Goal: Find specific page/section: Find specific page/section

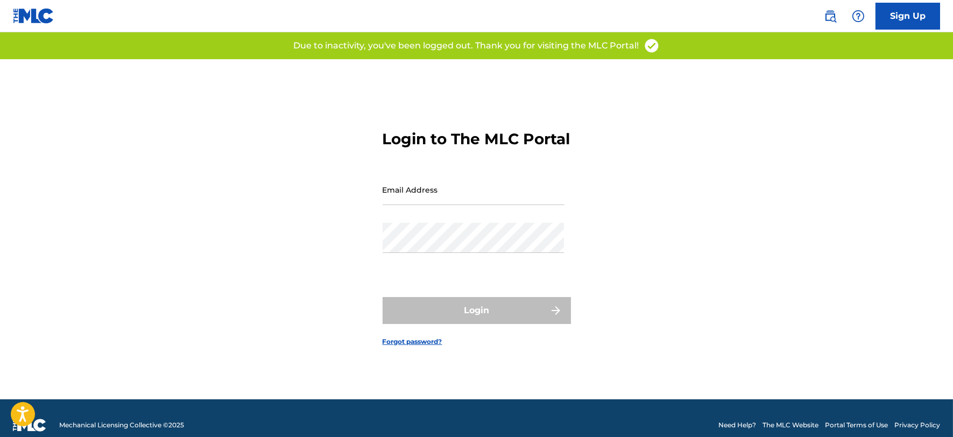
click at [445, 205] on input "Email Address" at bounding box center [473, 189] width 182 height 31
type input "[PERSON_NAME][EMAIL_ADDRESS][DOMAIN_NAME]"
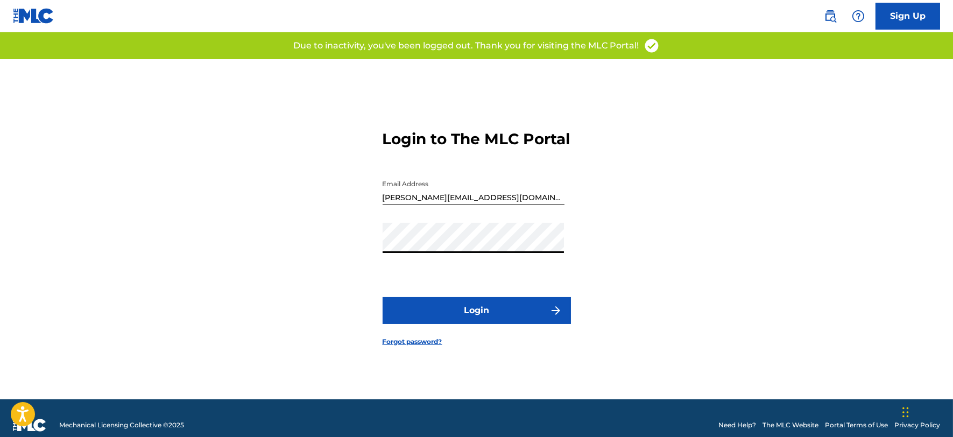
click at [459, 324] on button "Login" at bounding box center [476, 310] width 188 height 27
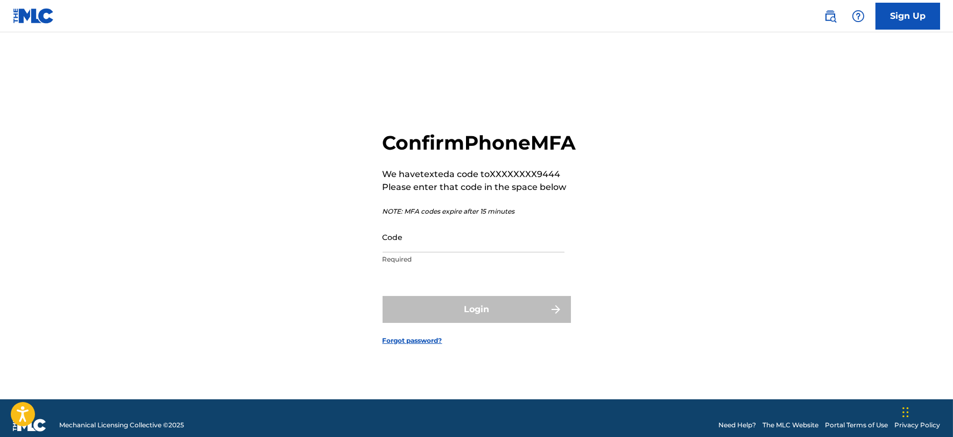
click at [447, 250] on input "Code" at bounding box center [473, 237] width 182 height 31
type input "717264"
click at [382, 296] on button "Login" at bounding box center [476, 309] width 188 height 27
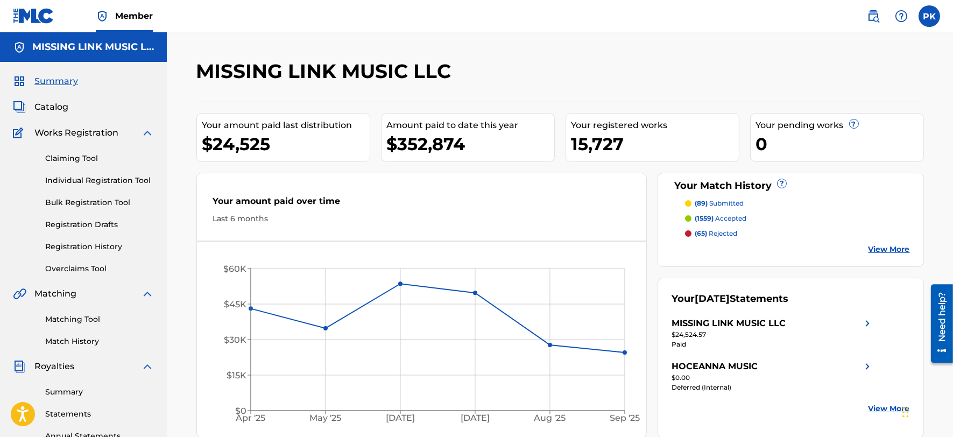
click at [65, 321] on link "Matching Tool" at bounding box center [99, 319] width 109 height 11
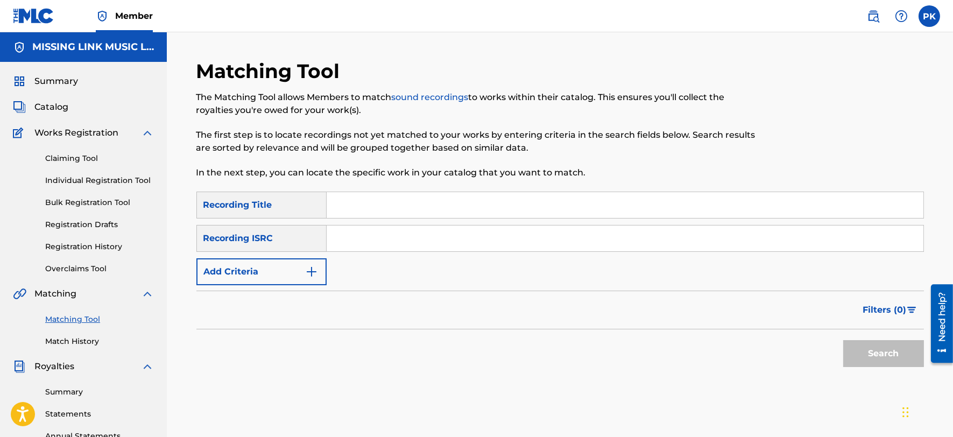
click at [348, 233] on input "Search Form" at bounding box center [625, 238] width 597 height 26
paste input "TCADB1715713"
type input "TCADB1715713"
click at [843, 340] on button "Search" at bounding box center [883, 353] width 81 height 27
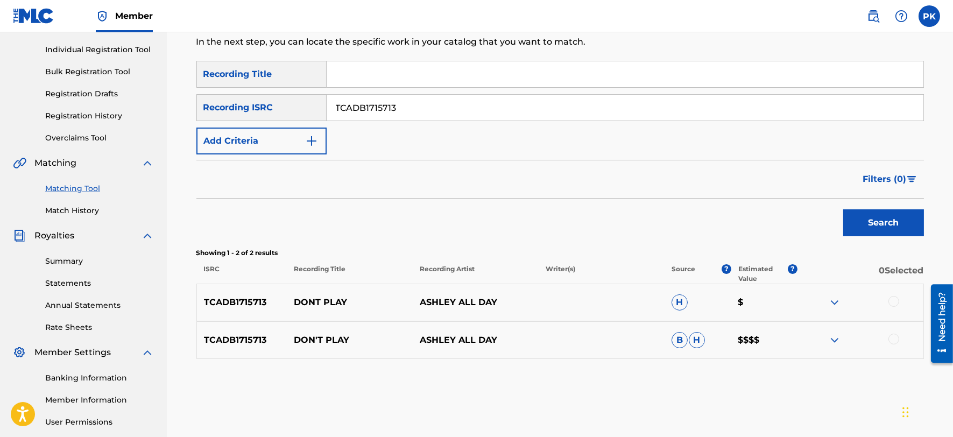
scroll to position [152, 0]
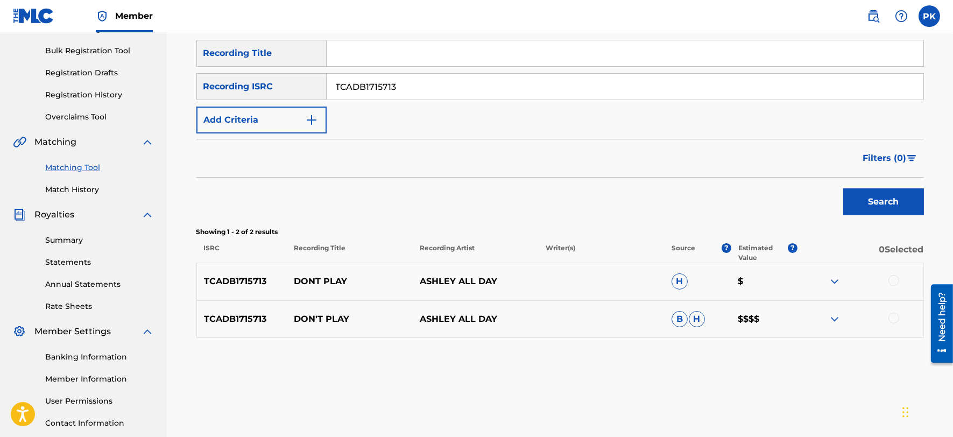
click at [834, 319] on img at bounding box center [834, 319] width 13 height 13
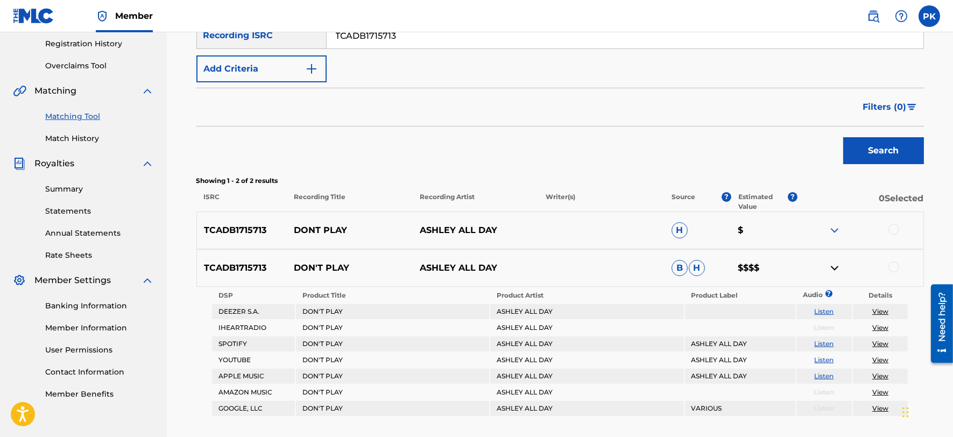
scroll to position [216, 0]
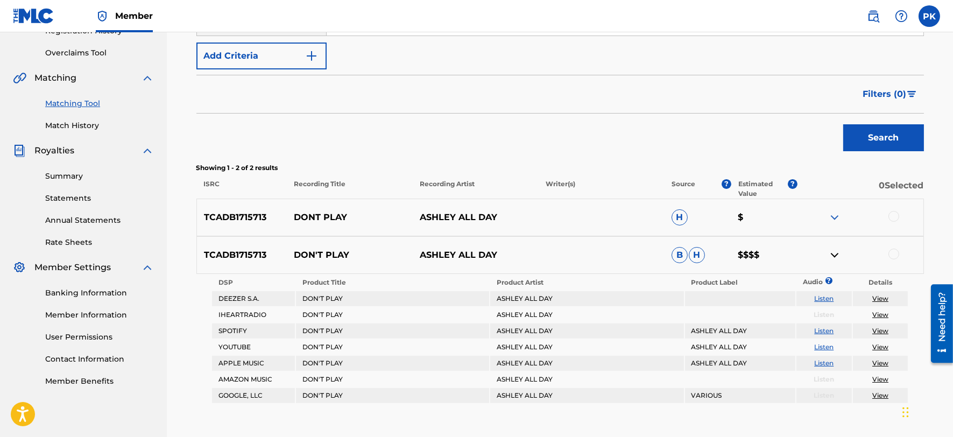
click at [878, 327] on link "View" at bounding box center [880, 331] width 16 height 8
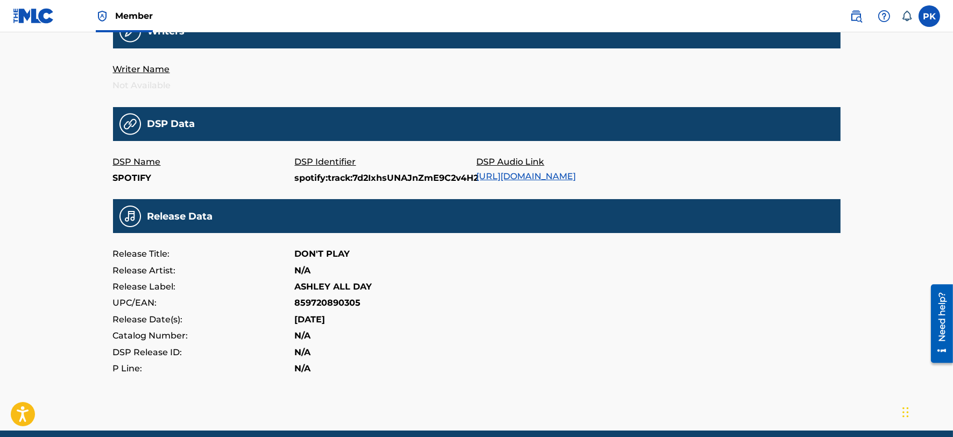
scroll to position [284, 0]
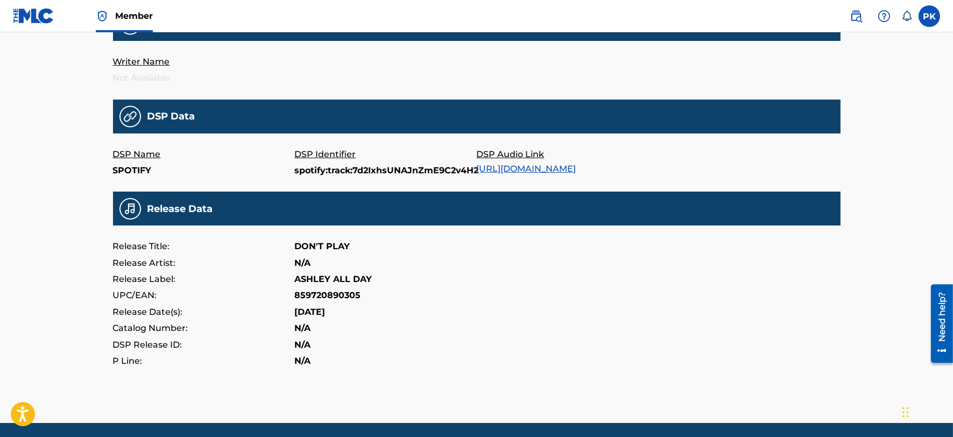
click at [336, 293] on p "859720890305" at bounding box center [328, 295] width 66 height 16
copy p "859720890305"
click at [561, 169] on link "https://open.spotify.com/track/7d2IxhsUNAJnZmE9C2v4H2" at bounding box center [527, 169] width 100 height 10
